Goal: Transaction & Acquisition: Purchase product/service

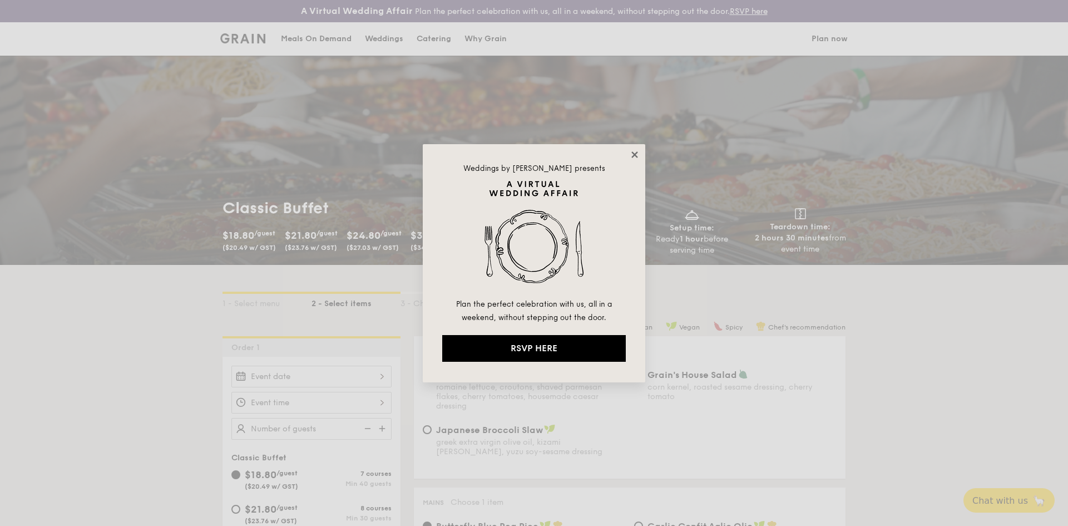
click at [632, 157] on icon at bounding box center [635, 154] width 6 height 6
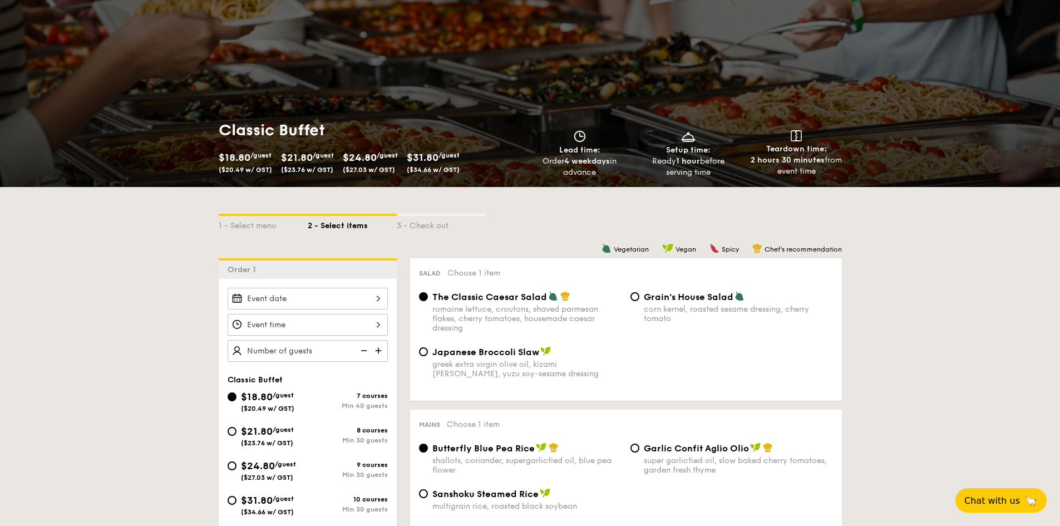
scroll to position [78, 0]
click at [483, 368] on div "greek extra virgin olive oil, kizami [PERSON_NAME], yuzu soy-sesame dressing" at bounding box center [526, 368] width 189 height 19
click at [428, 356] on input "Japanese Broccoli Slaw greek extra virgin olive oil, kizami [PERSON_NAME], yuzu…" at bounding box center [423, 351] width 9 height 9
radio input "true"
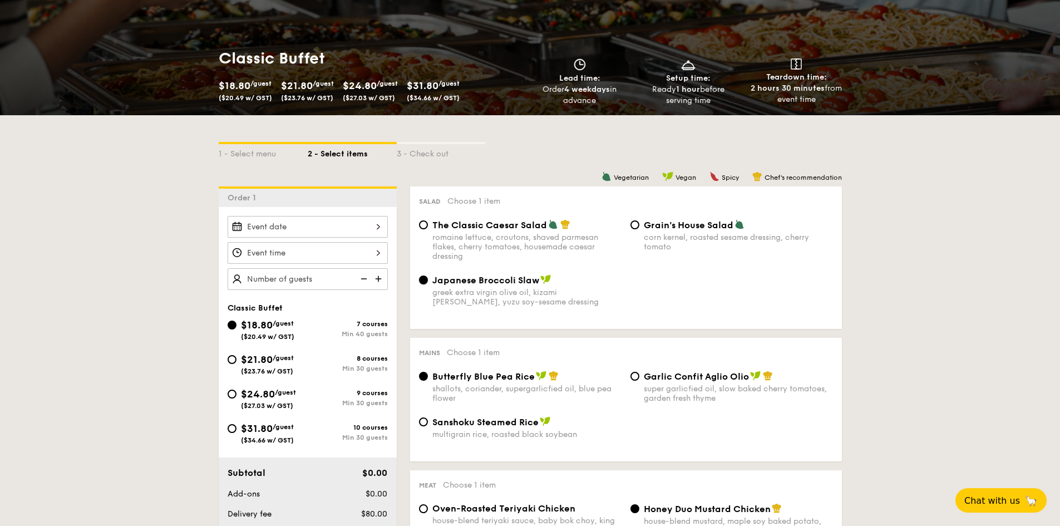
scroll to position [150, 0]
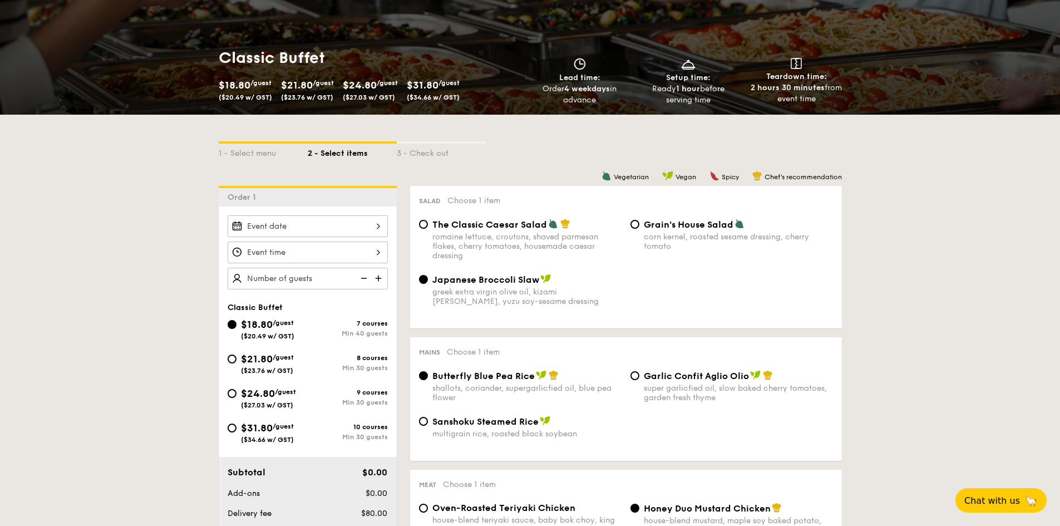
click at [474, 349] on span "Choose 1 item" at bounding box center [473, 351] width 53 height 9
click at [470, 350] on span "Choose 1 item" at bounding box center [473, 351] width 53 height 9
click at [471, 351] on span "Choose 1 item" at bounding box center [473, 351] width 53 height 9
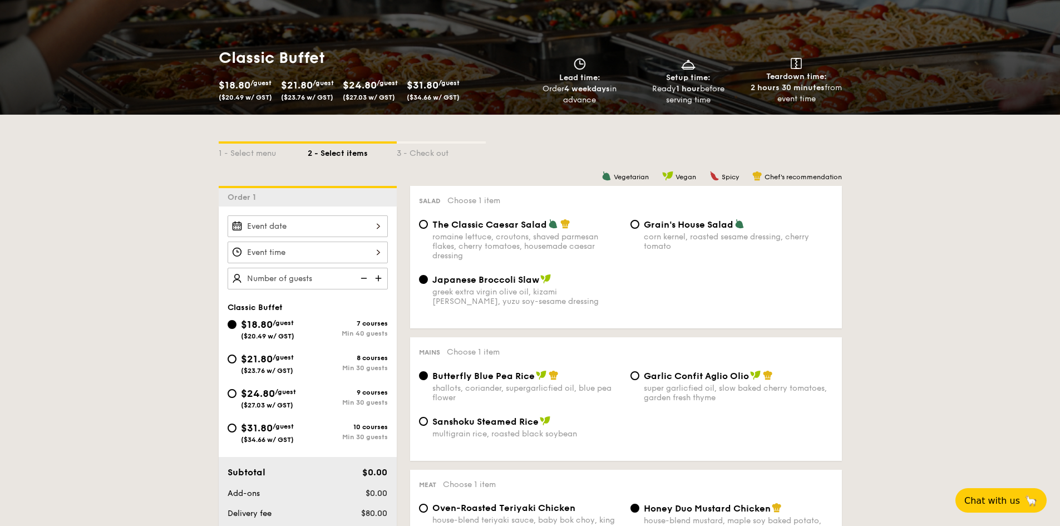
click at [471, 351] on span "Choose 1 item" at bounding box center [473, 351] width 53 height 9
click at [635, 383] on div "Garlic Confit Aglio Olio super garlicfied oil, slow baked cherry tomatoes, gard…" at bounding box center [731, 386] width 211 height 32
click at [635, 376] on input "Garlic Confit Aglio Olio super garlicfied oil, slow baked cherry tomatoes, gard…" at bounding box center [634, 375] width 9 height 9
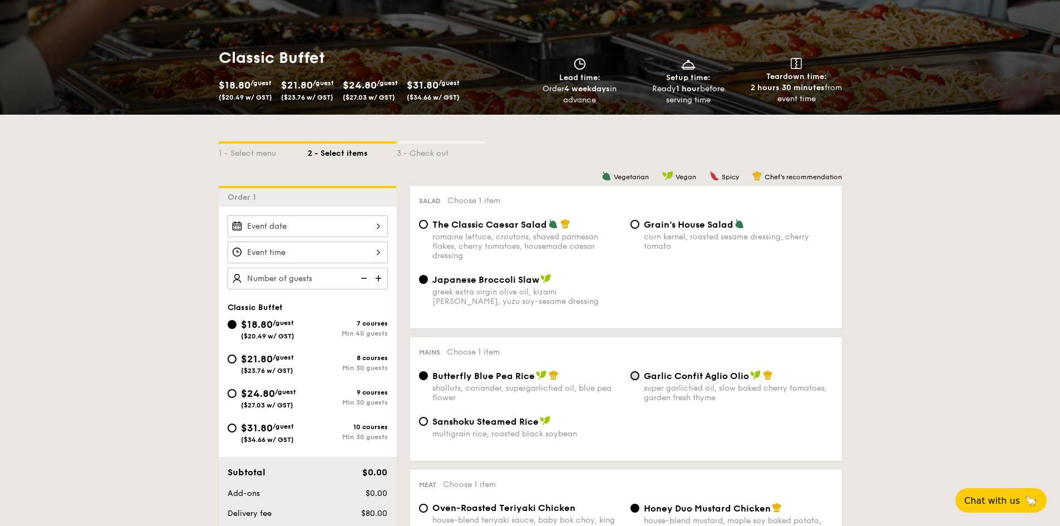
radio input "true"
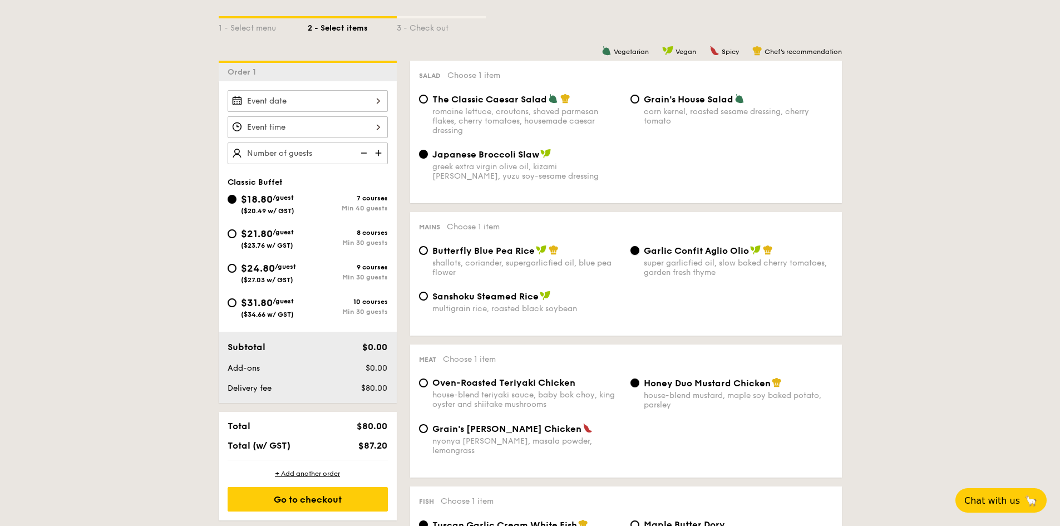
scroll to position [317, 0]
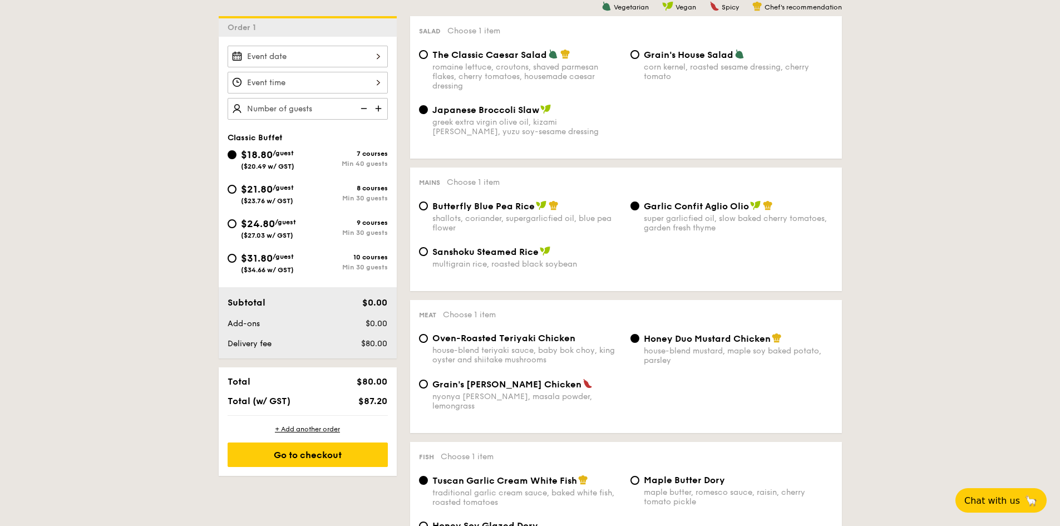
scroll to position [319, 0]
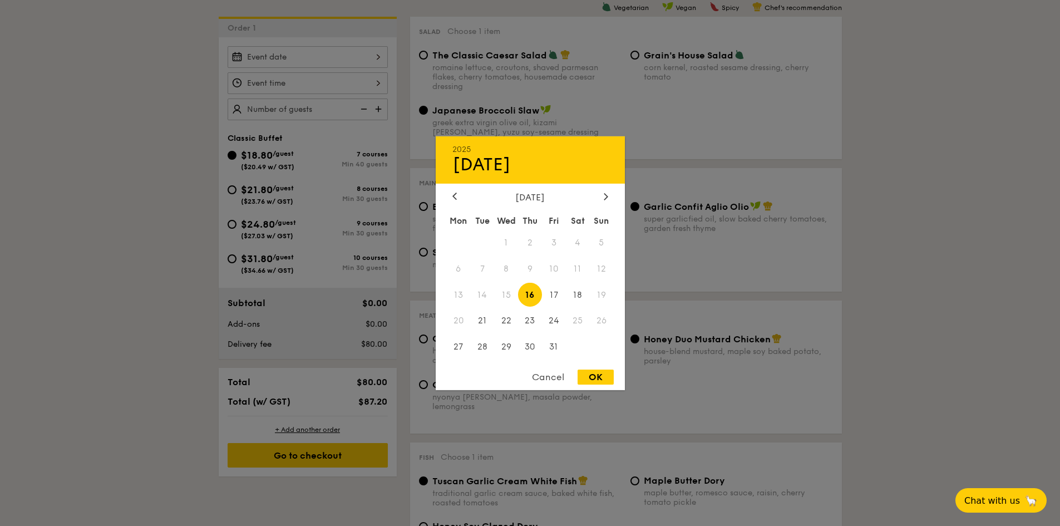
click at [340, 62] on div "2025 Oct [DATE] Tue Wed Thu Fri Sat Sun 1 2 3 4 5 6 7 8 9 10 11 12 13 14 15 16 …" at bounding box center [308, 57] width 160 height 22
click at [596, 196] on div "[DATE]" at bounding box center [530, 196] width 156 height 11
click at [600, 196] on div "[DATE]" at bounding box center [530, 196] width 156 height 11
click at [607, 196] on icon at bounding box center [605, 196] width 3 height 7
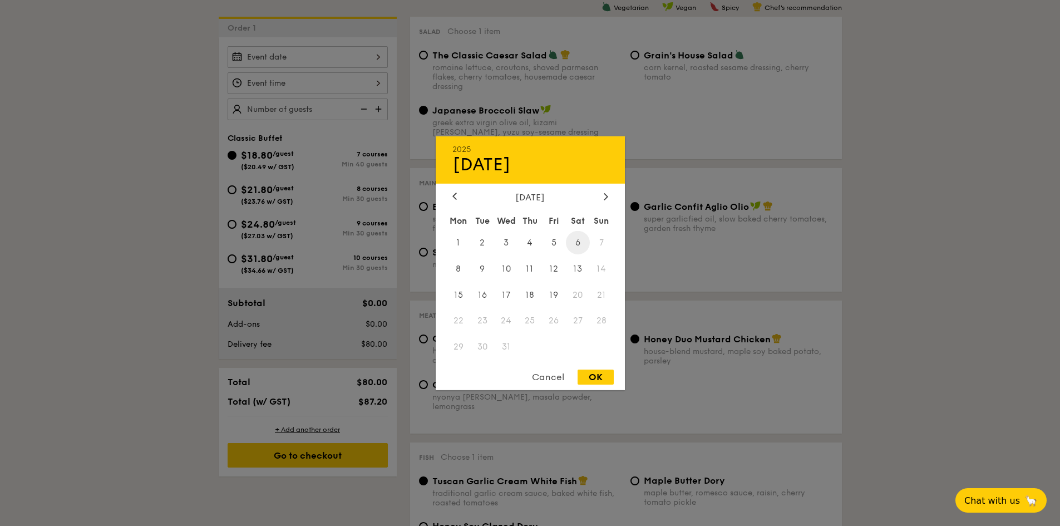
click at [581, 244] on span "6" at bounding box center [578, 242] width 24 height 24
click at [587, 378] on div "OK" at bounding box center [596, 376] width 36 height 15
type input "[DATE]"
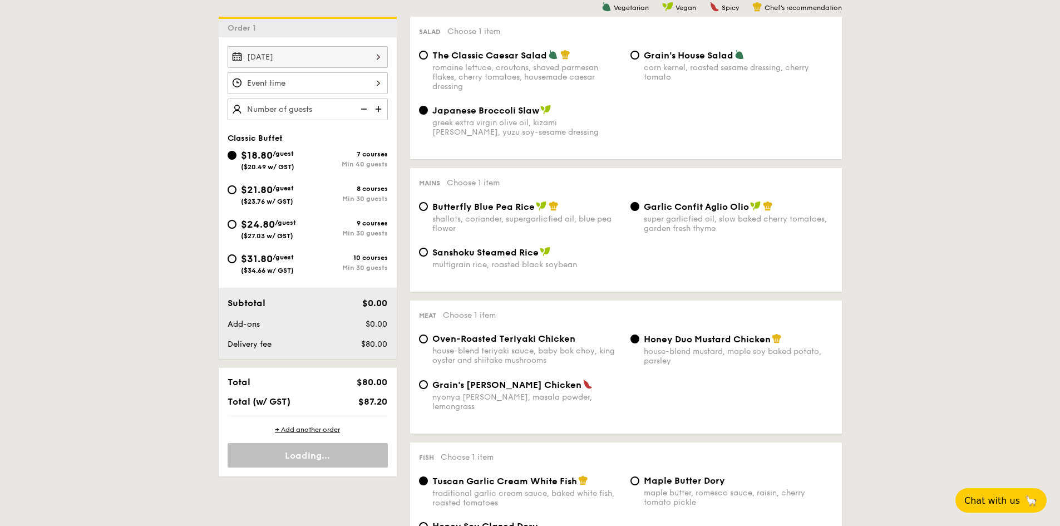
click at [346, 86] on div at bounding box center [308, 83] width 160 height 22
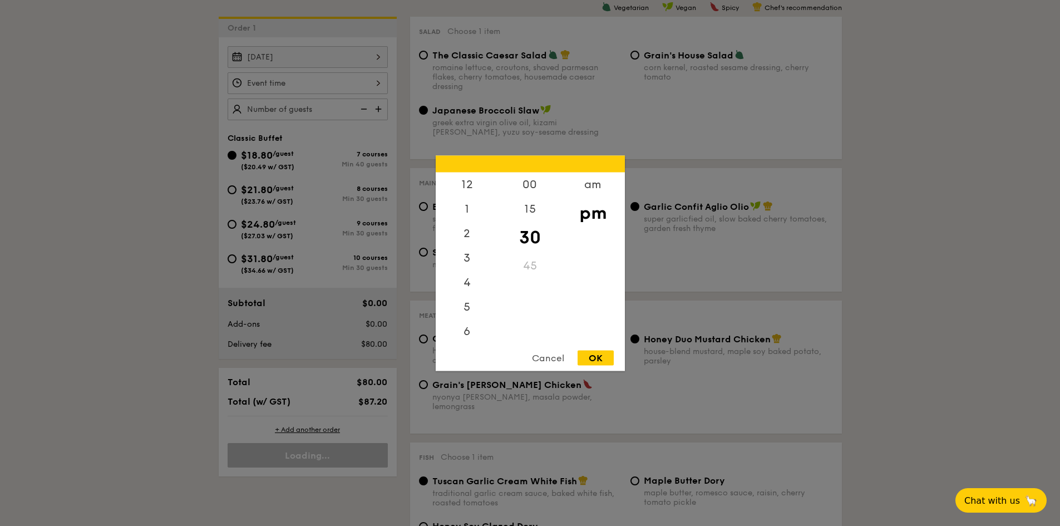
scroll to position [49, 0]
click at [559, 359] on div "Cancel" at bounding box center [548, 357] width 55 height 15
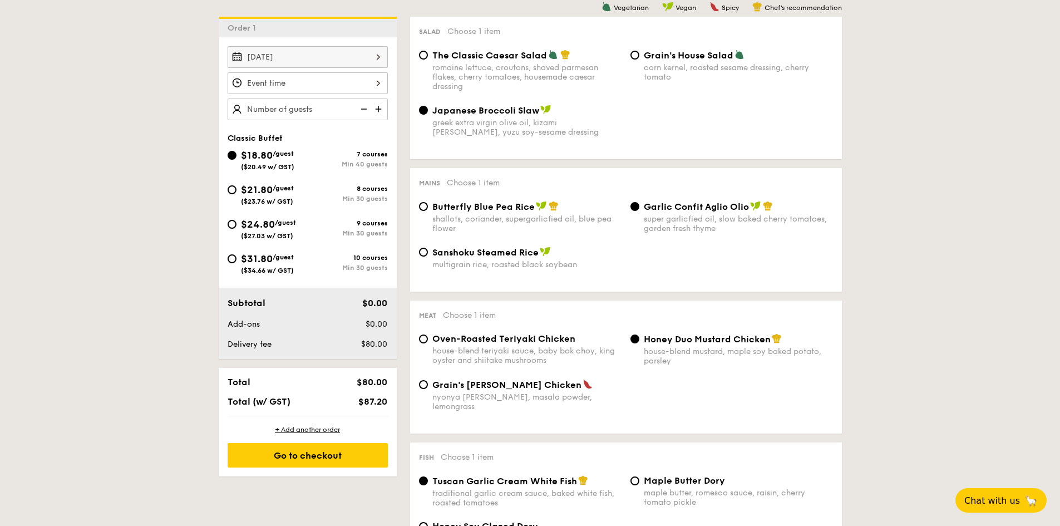
click at [958, 249] on div at bounding box center [530, 263] width 1060 height 526
click at [985, 495] on span "Chat with us" at bounding box center [992, 500] width 58 height 11
